Goal: Navigation & Orientation: Find specific page/section

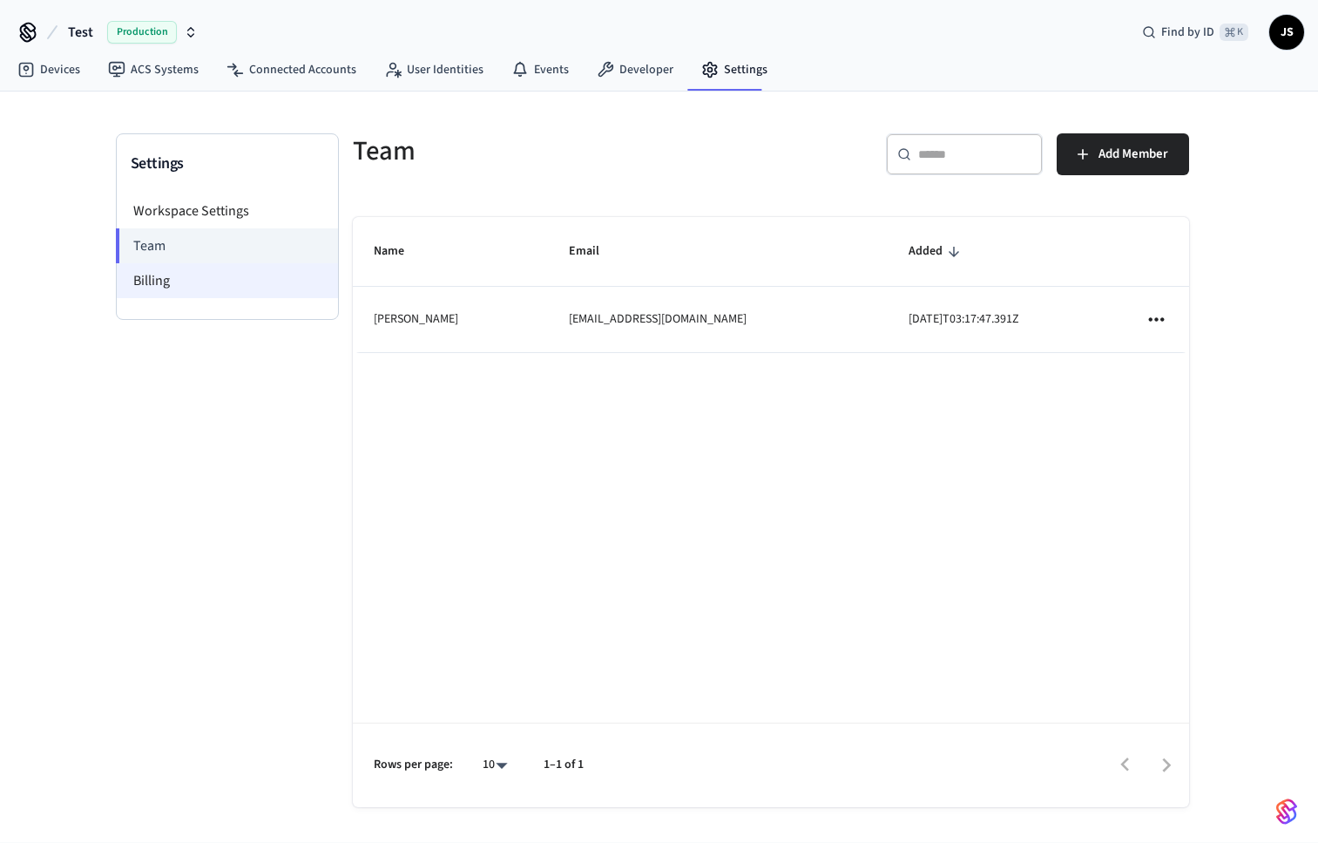
click at [197, 279] on li "Billing" at bounding box center [227, 280] width 221 height 35
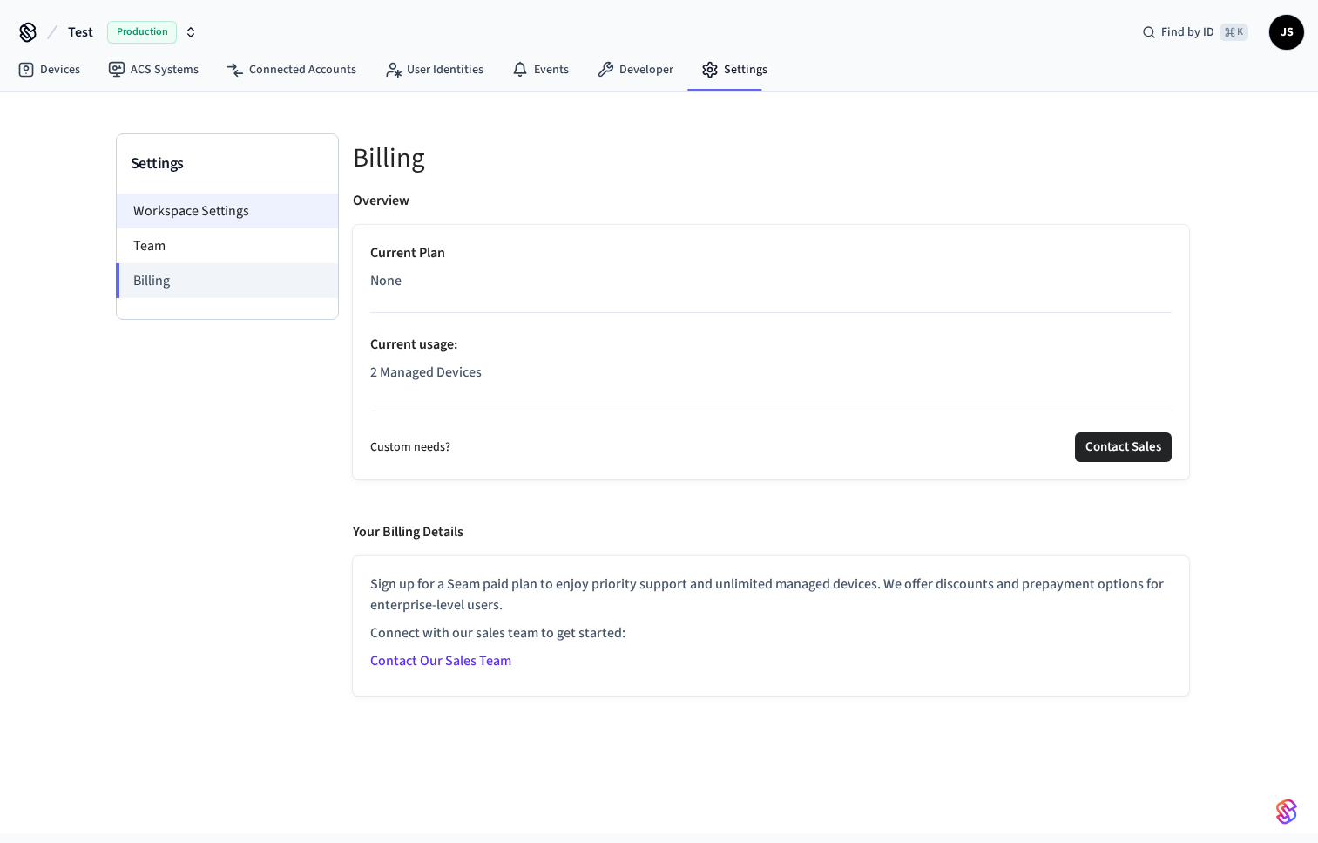
click at [211, 201] on li "Workspace Settings" at bounding box center [227, 210] width 221 height 35
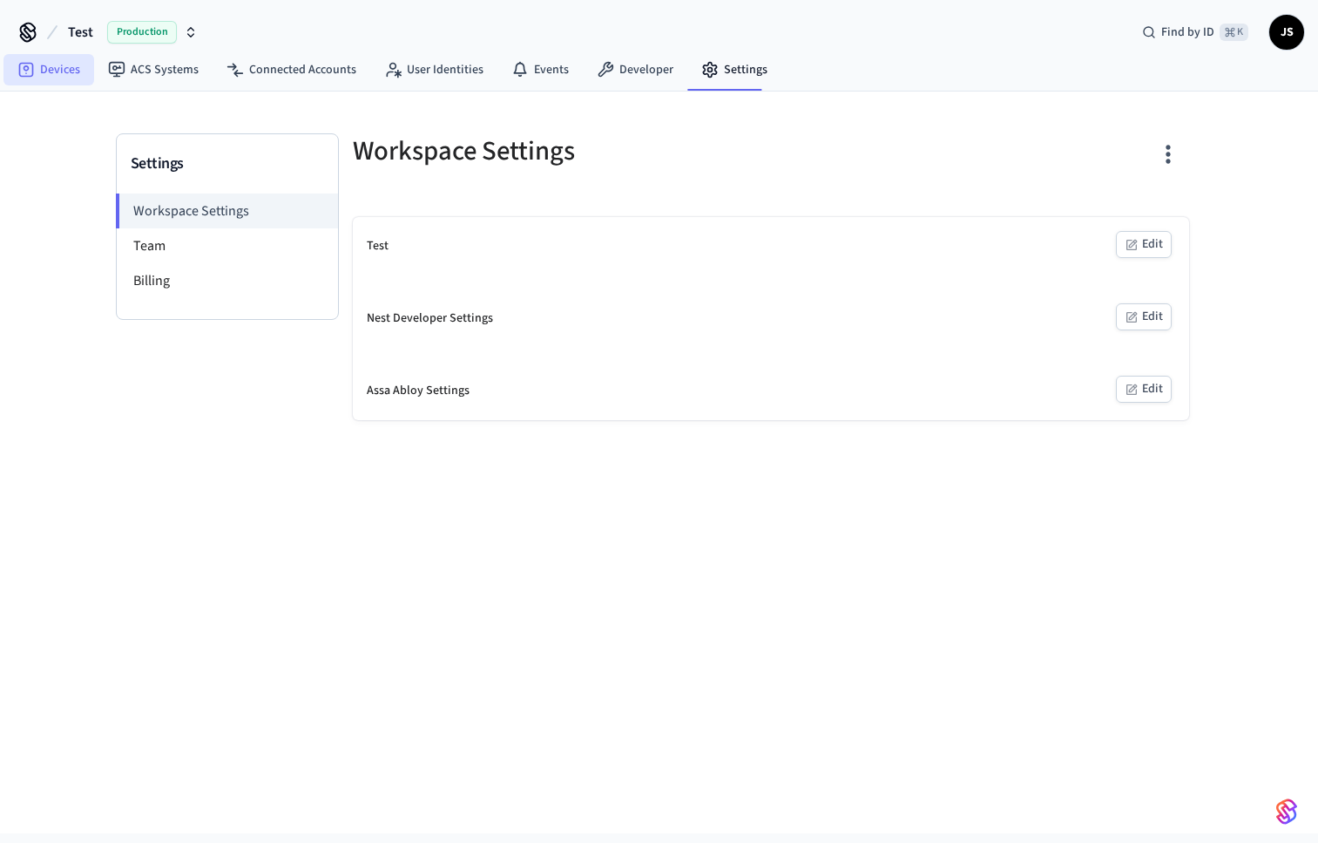
click at [57, 62] on link "Devices" at bounding box center [48, 69] width 91 height 31
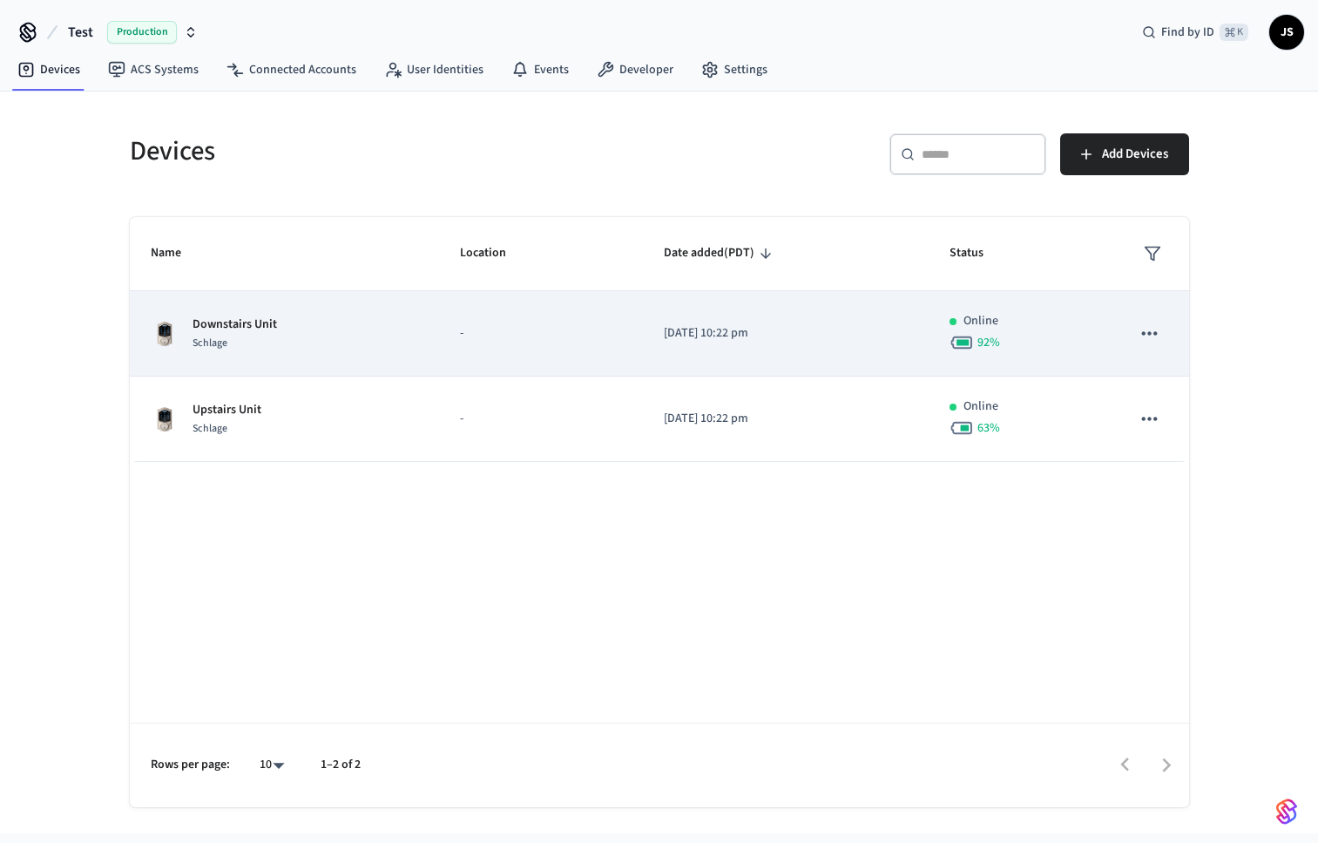
click at [243, 331] on p "Downstairs Unit" at bounding box center [235, 324] width 85 height 18
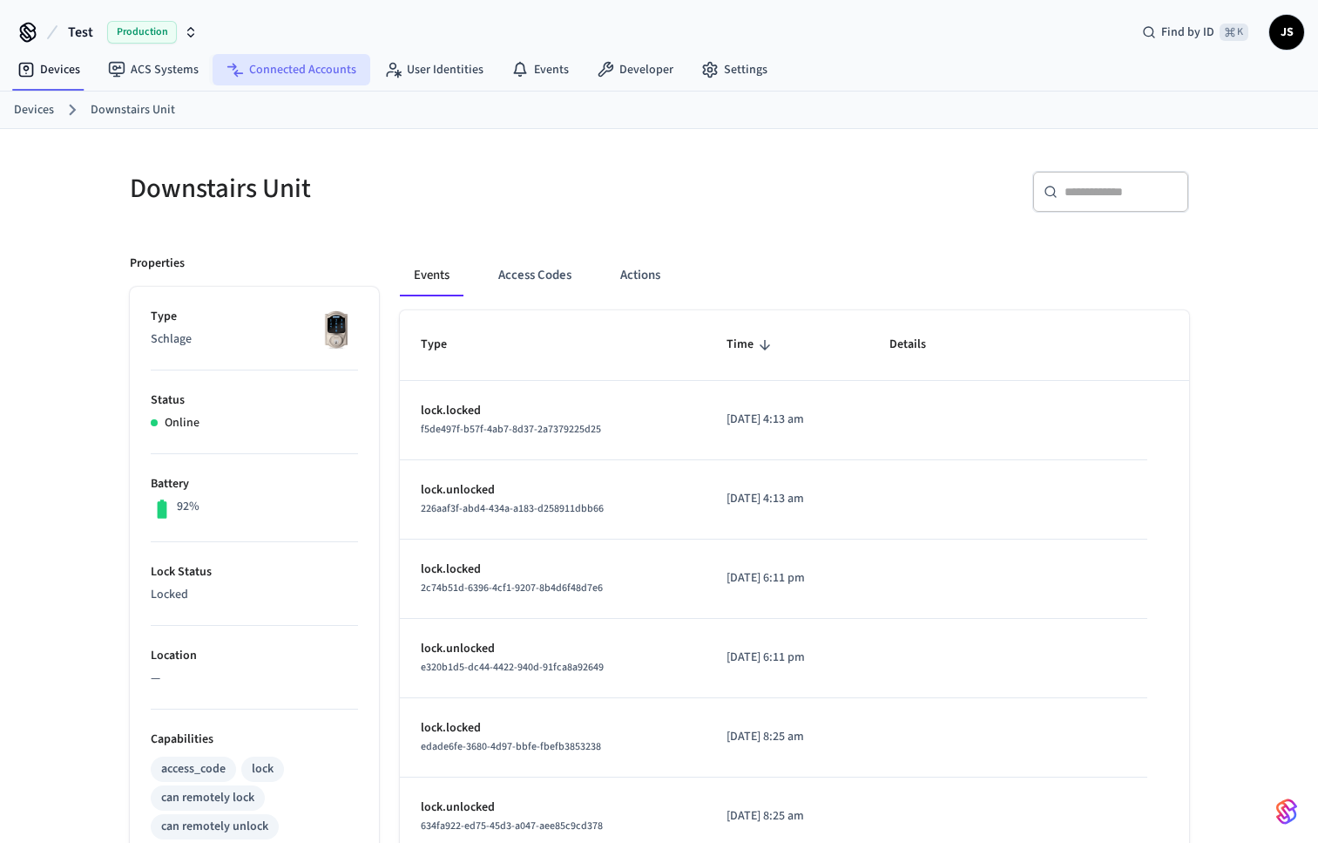
click at [283, 63] on link "Connected Accounts" at bounding box center [292, 69] width 158 height 31
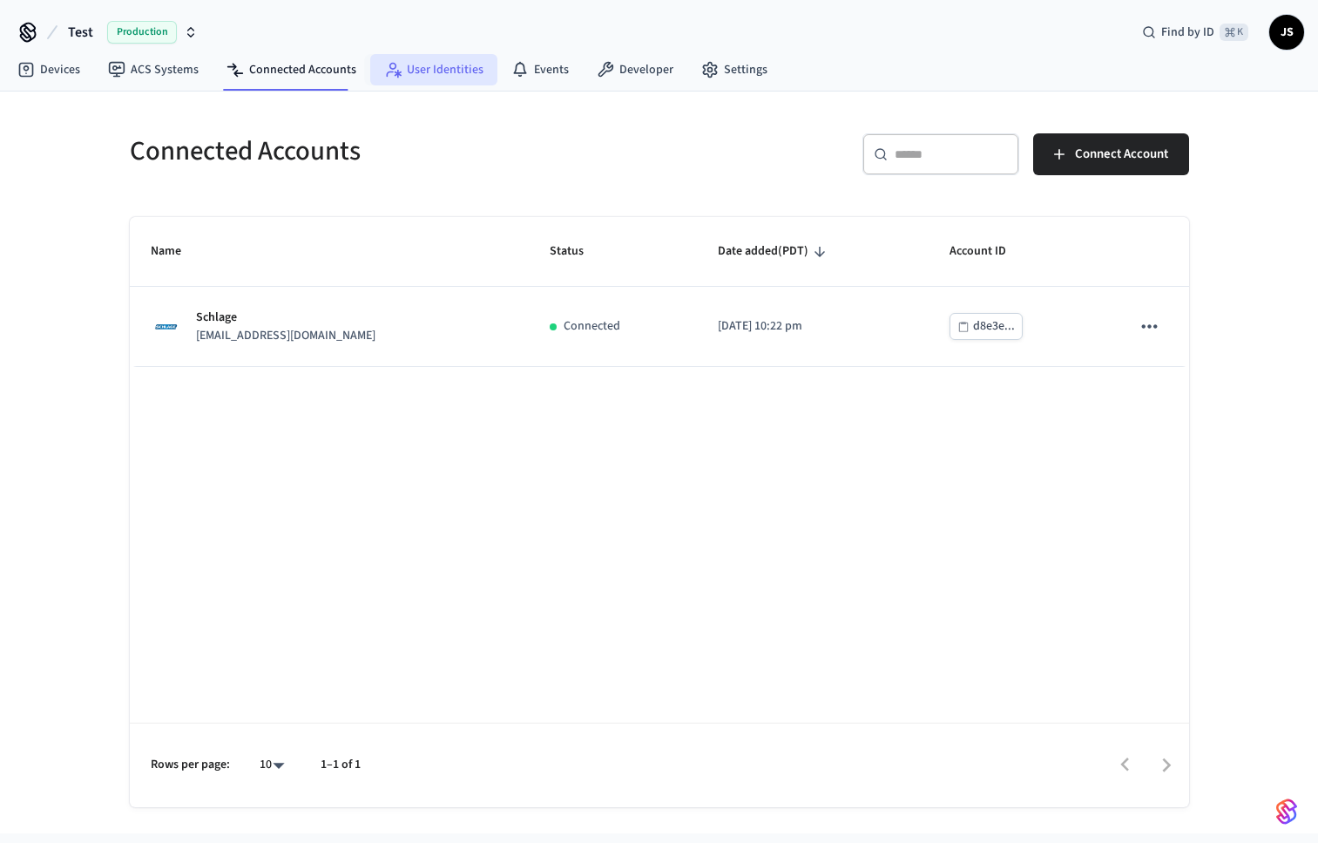
click at [431, 63] on link "User Identities" at bounding box center [433, 69] width 127 height 31
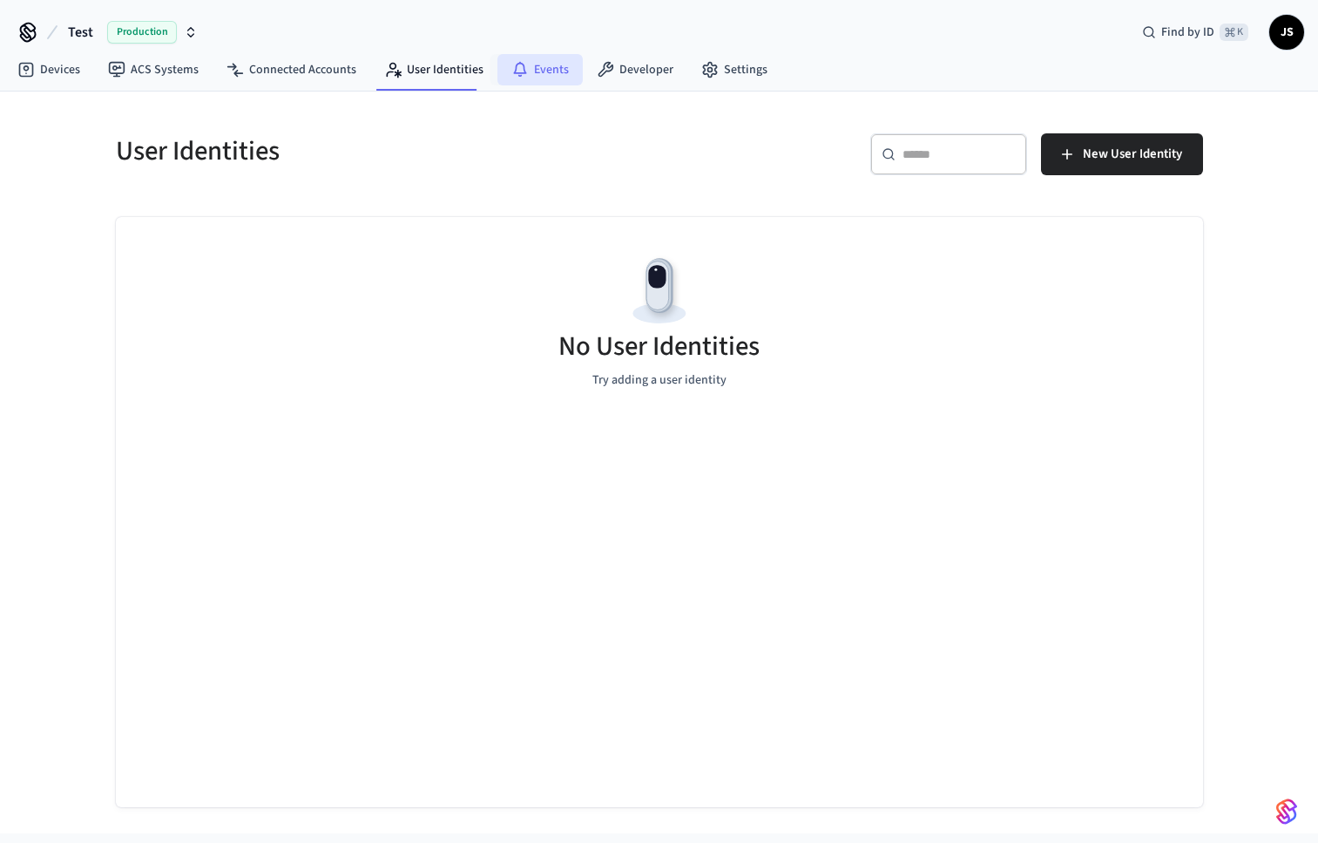
click at [555, 67] on link "Events" at bounding box center [540, 69] width 85 height 31
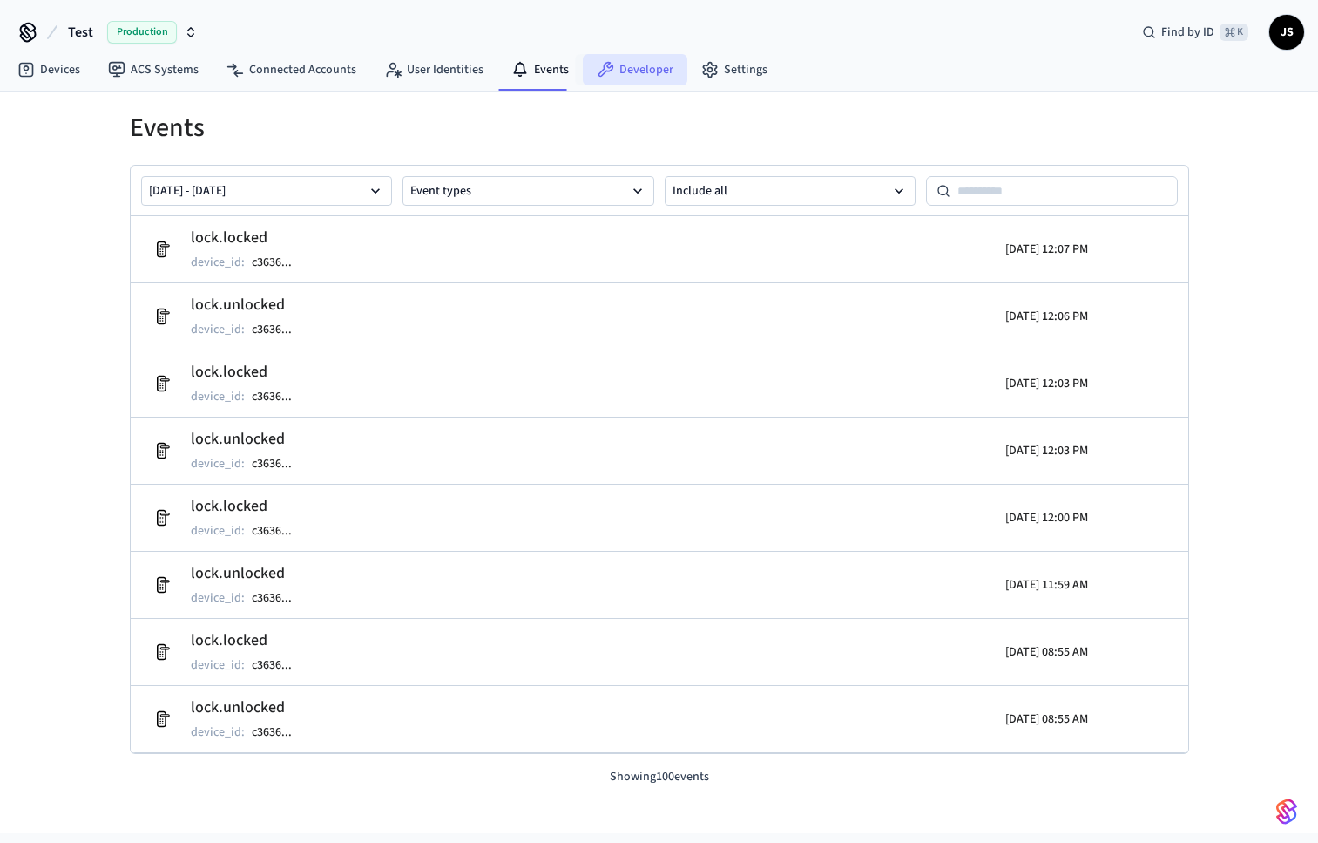
click at [629, 67] on link "Developer" at bounding box center [635, 69] width 105 height 31
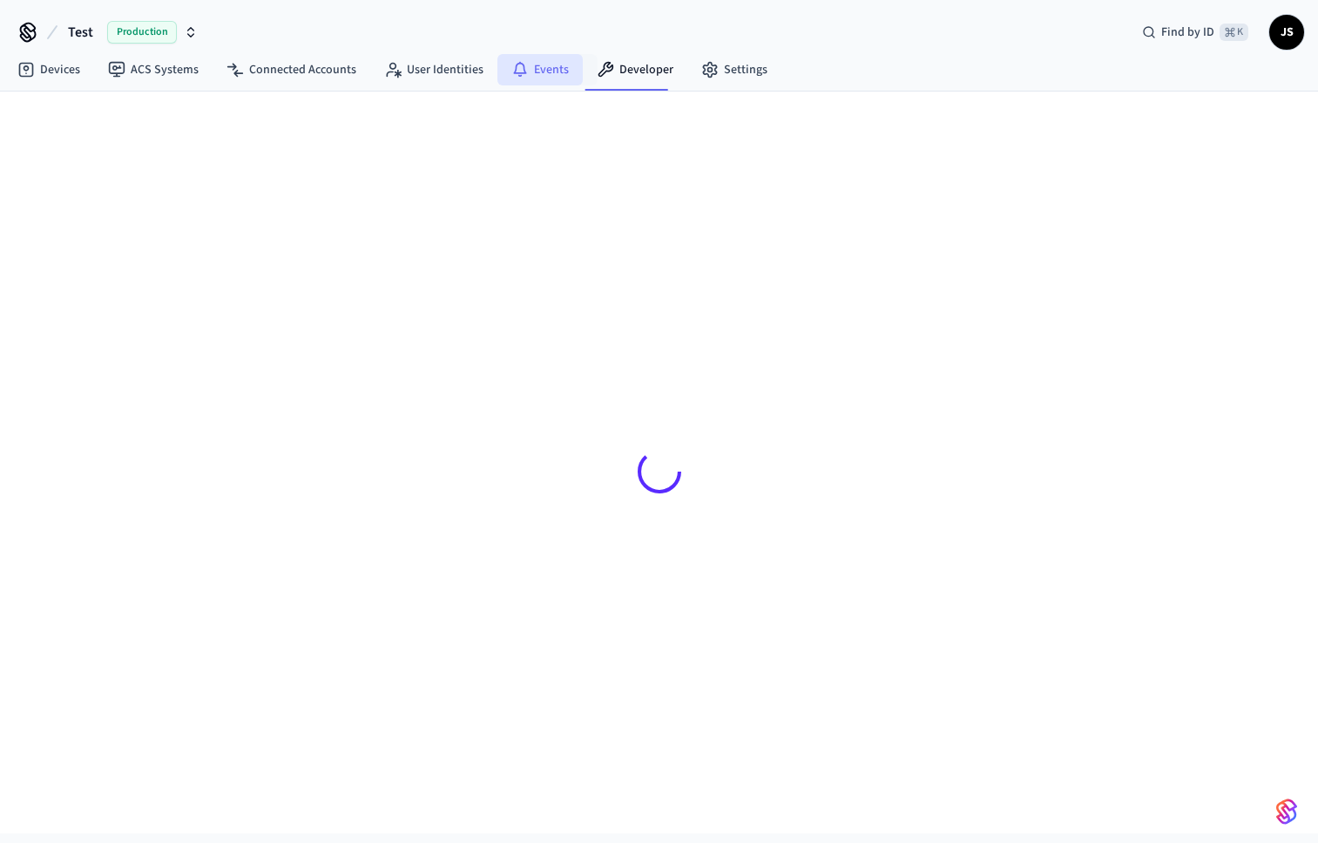
click at [519, 70] on icon at bounding box center [520, 69] width 17 height 17
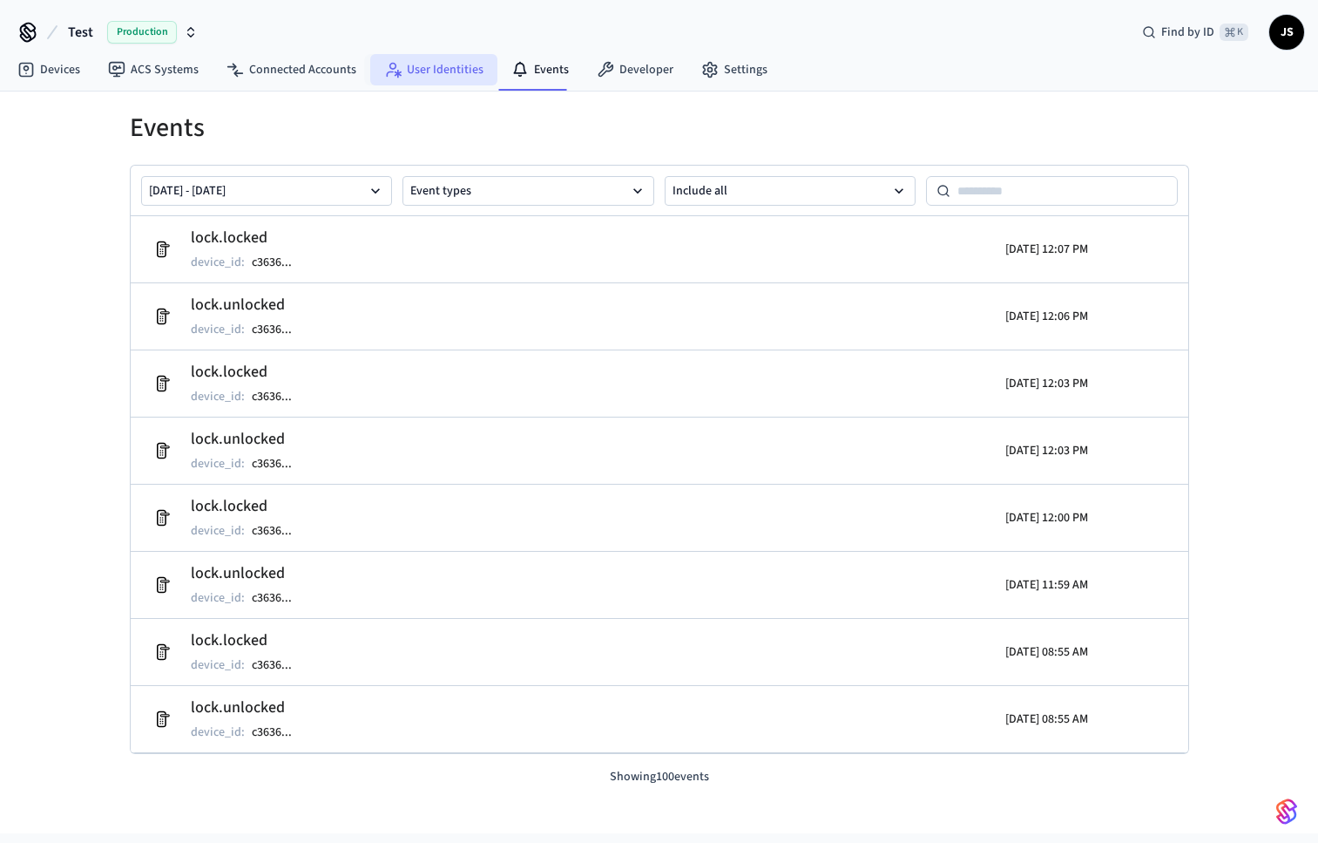
click at [397, 71] on link "User Identities" at bounding box center [433, 69] width 127 height 31
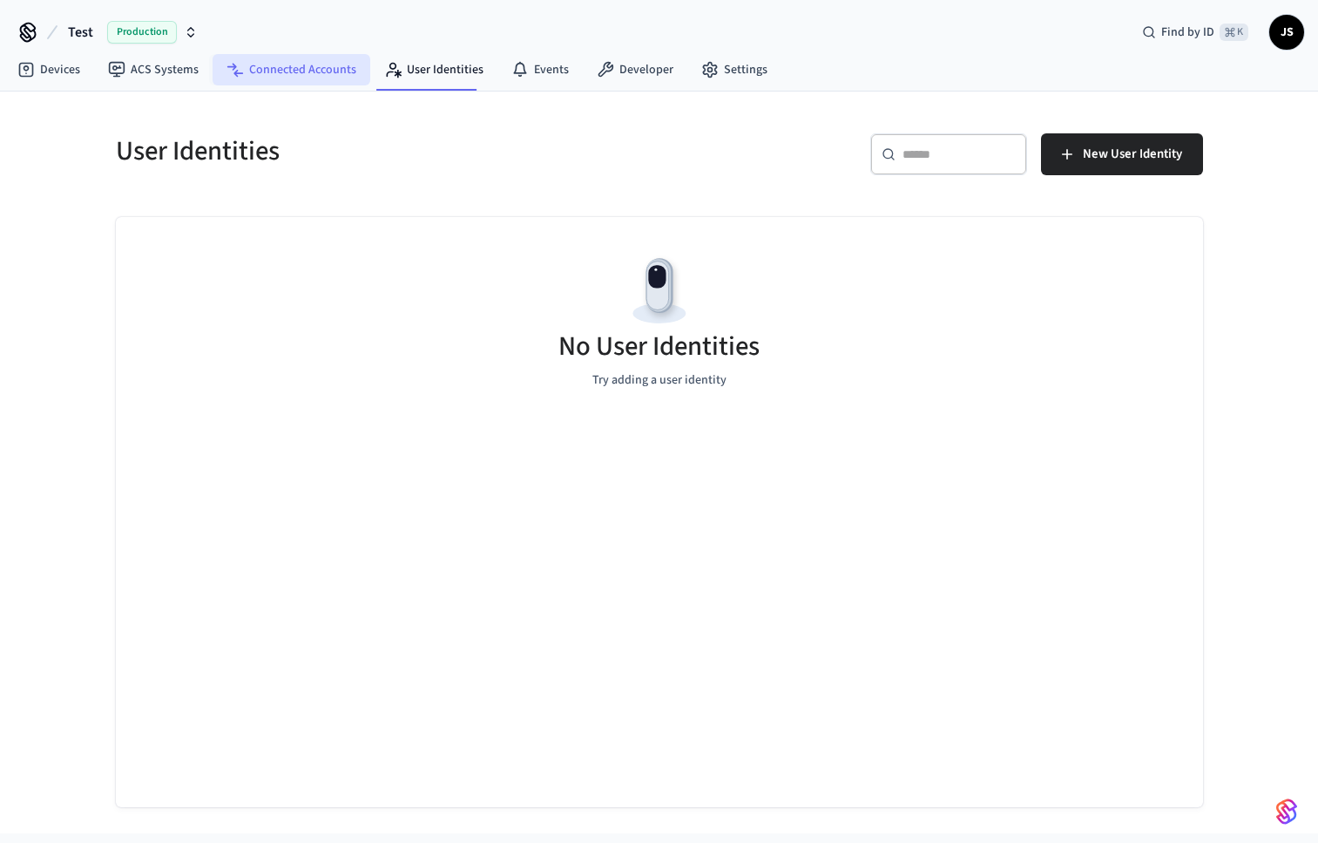
click at [278, 68] on link "Connected Accounts" at bounding box center [292, 69] width 158 height 31
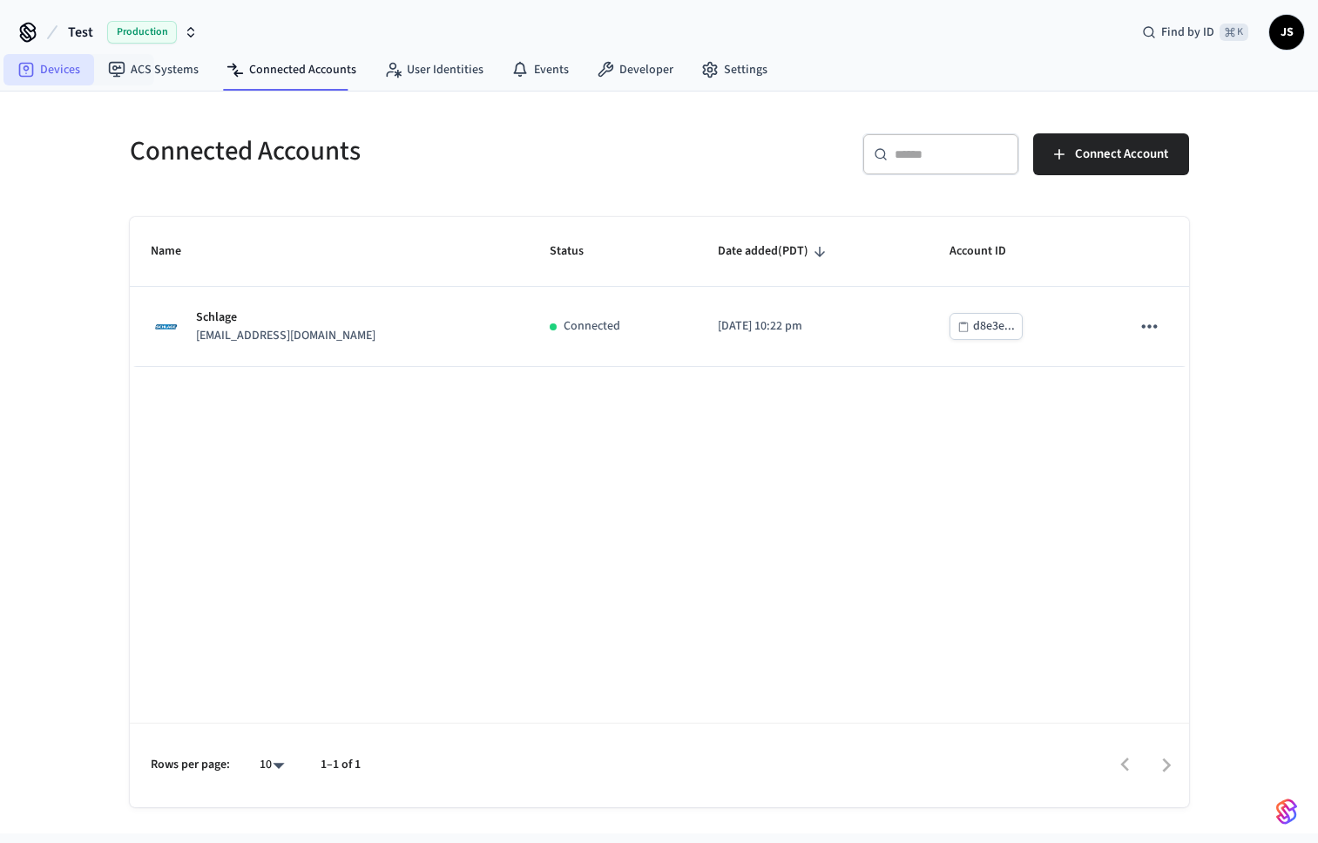
click at [63, 67] on link "Devices" at bounding box center [48, 69] width 91 height 31
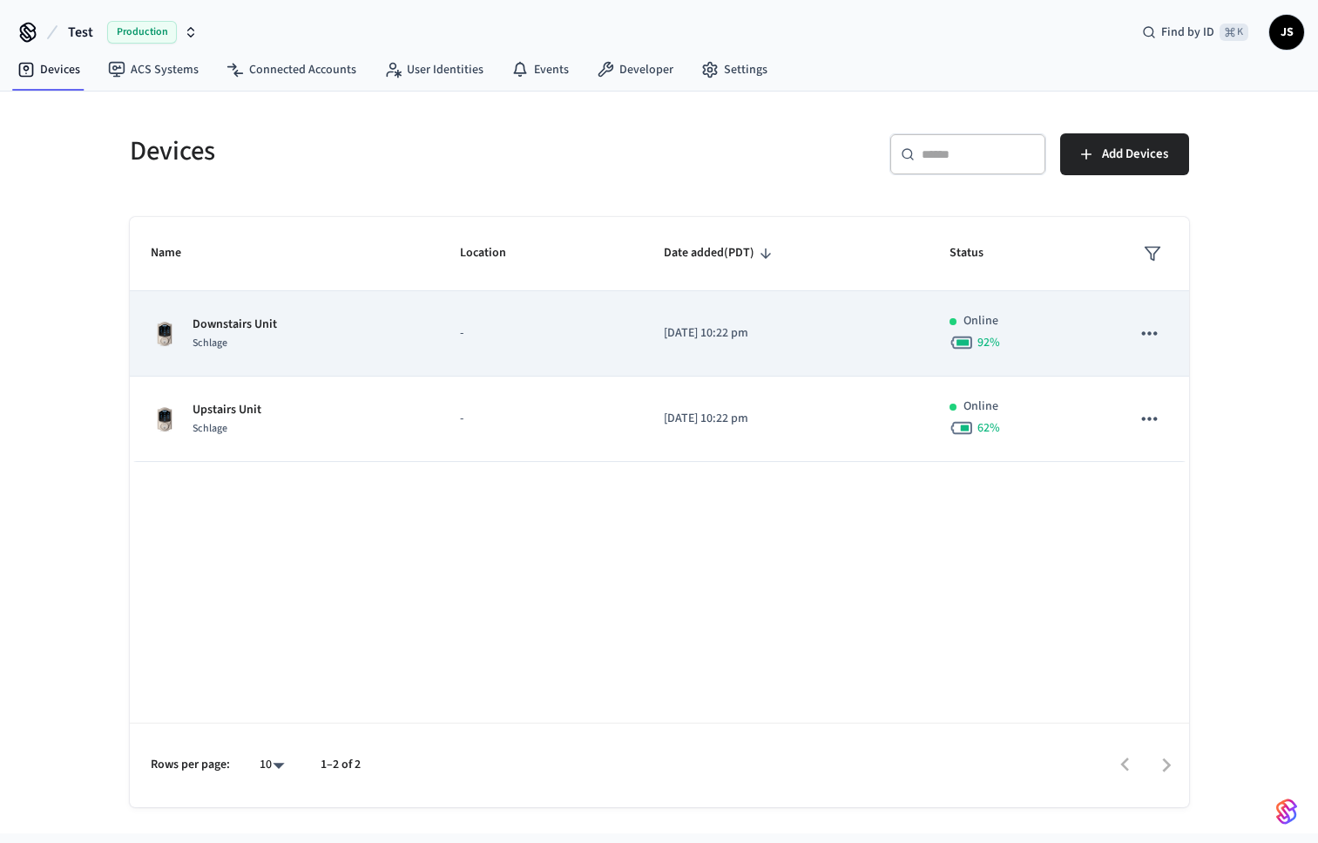
click at [274, 339] on div "Schlage" at bounding box center [235, 343] width 85 height 18
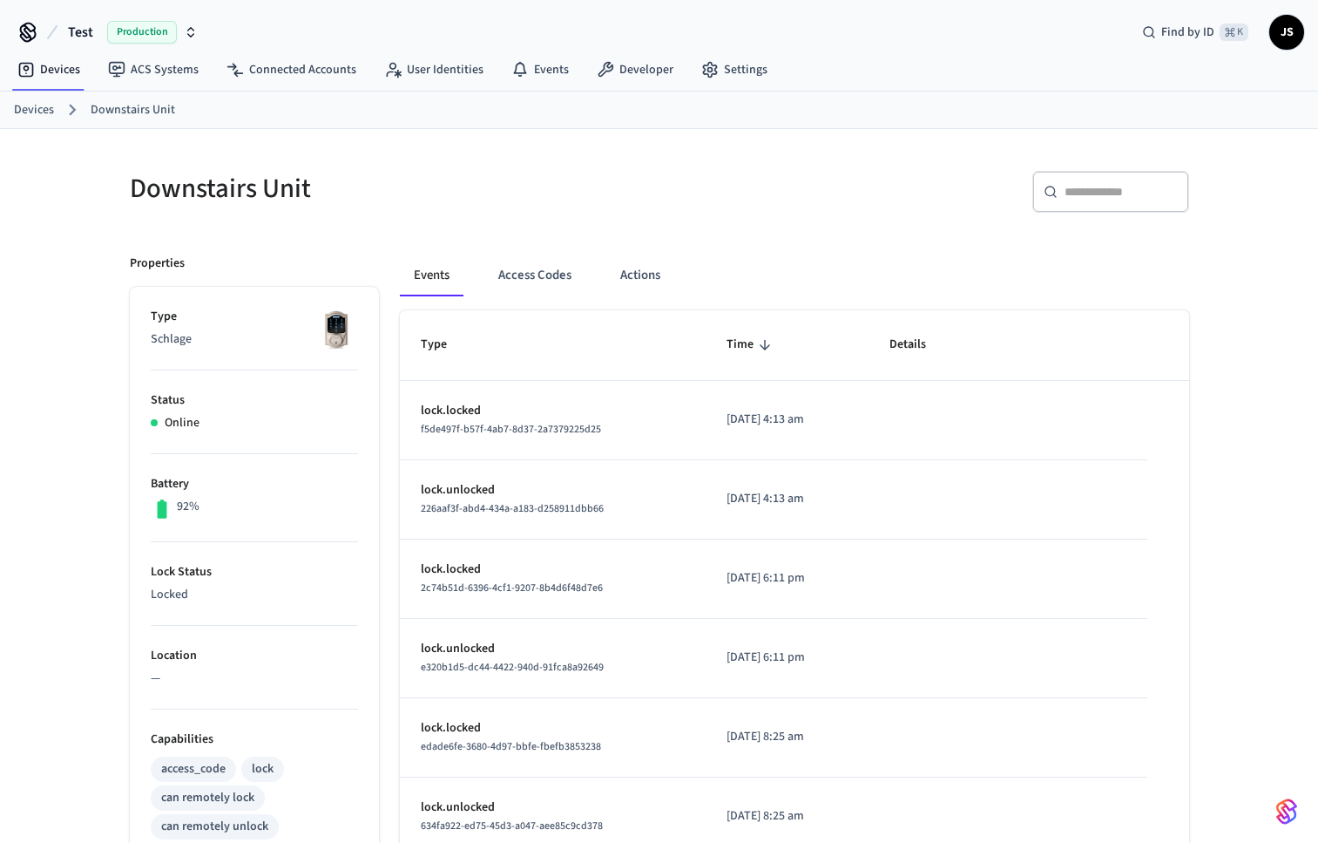
click at [37, 112] on link "Devices" at bounding box center [34, 110] width 40 height 18
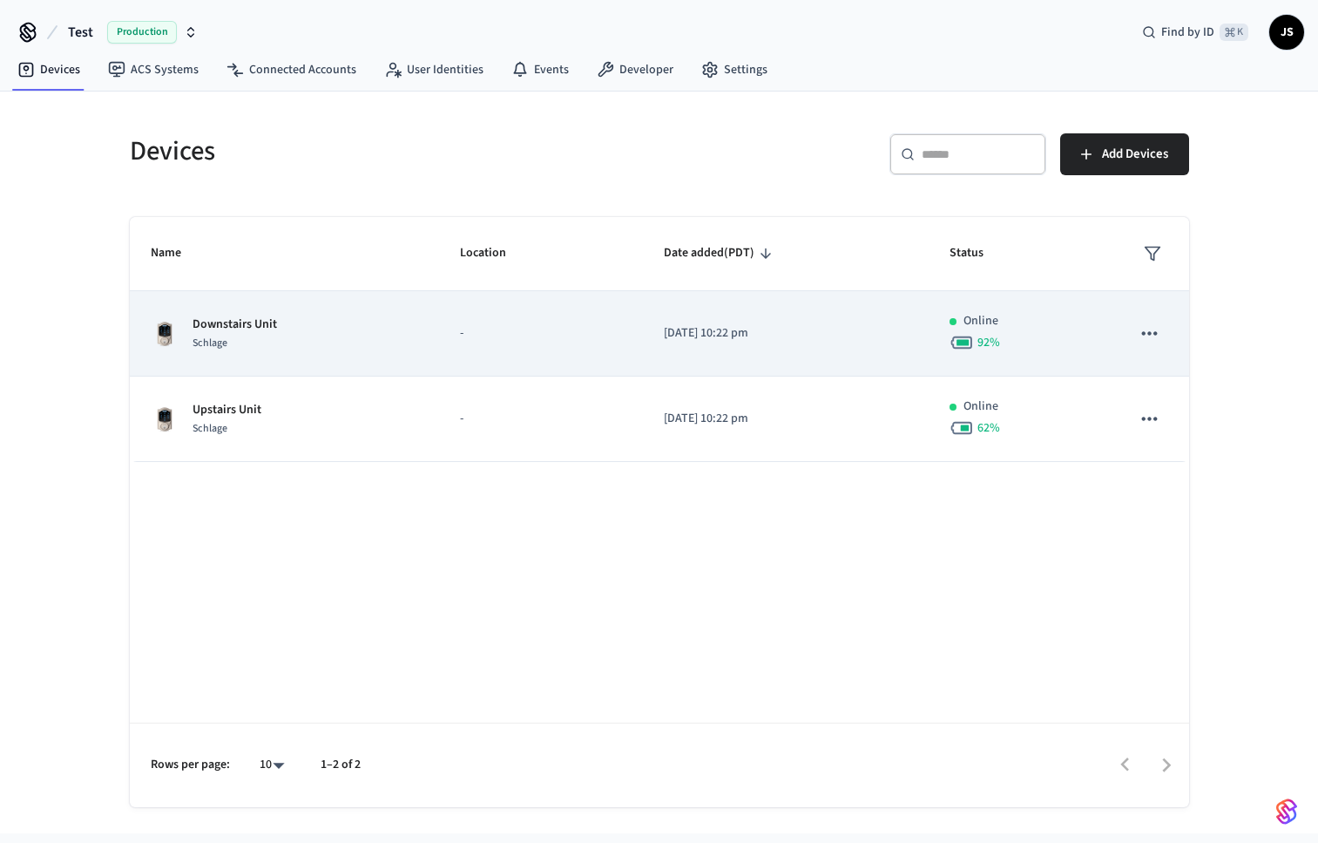
click at [242, 336] on div "Schlage" at bounding box center [235, 343] width 85 height 18
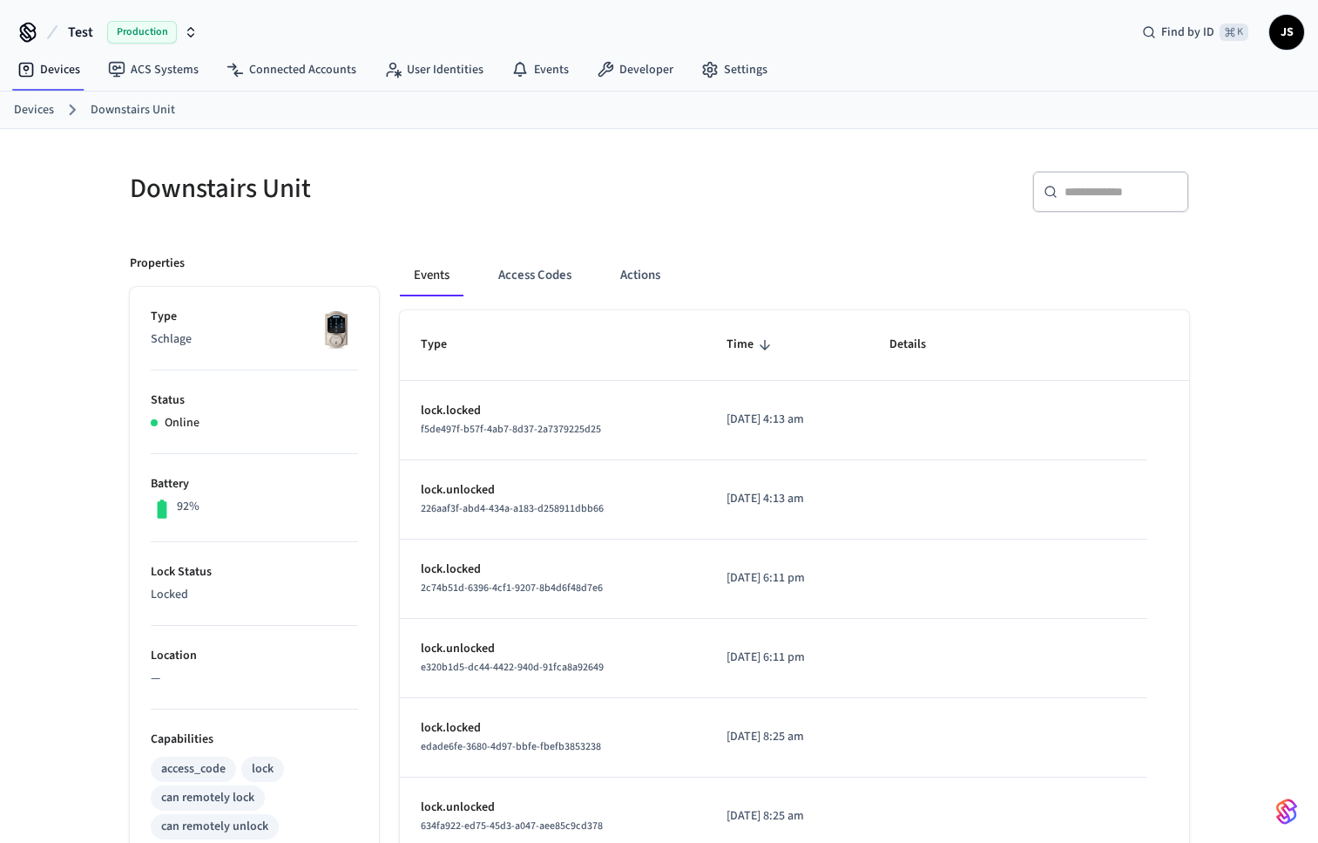
click at [124, 115] on link "Downstairs Unit" at bounding box center [133, 110] width 85 height 18
